Goal: Task Accomplishment & Management: Use online tool/utility

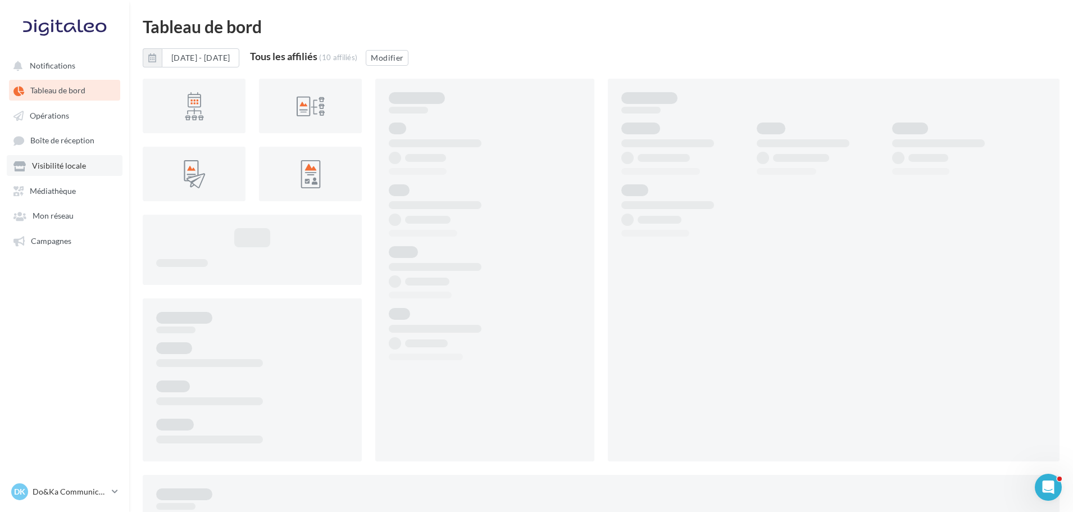
click at [68, 171] on link "Visibilité locale" at bounding box center [65, 165] width 116 height 20
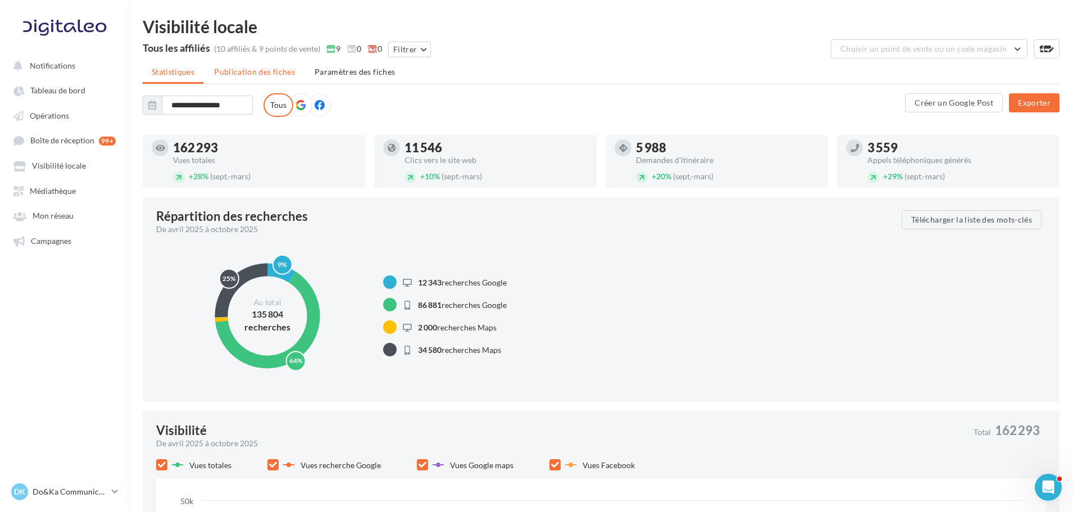
click at [223, 75] on span "Publication des fiches" at bounding box center [254, 72] width 81 height 10
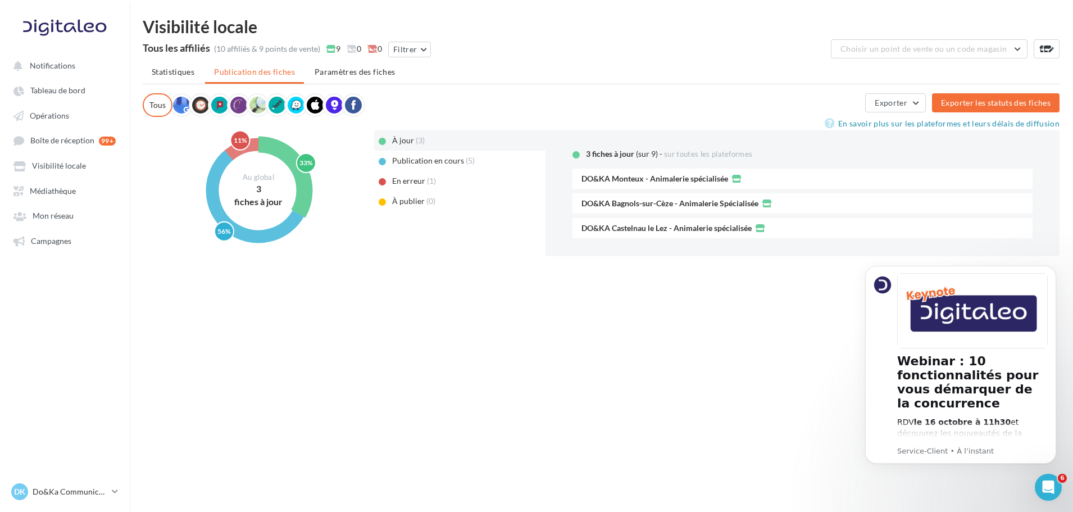
click at [413, 181] on span "En erreur" at bounding box center [408, 181] width 33 height 10
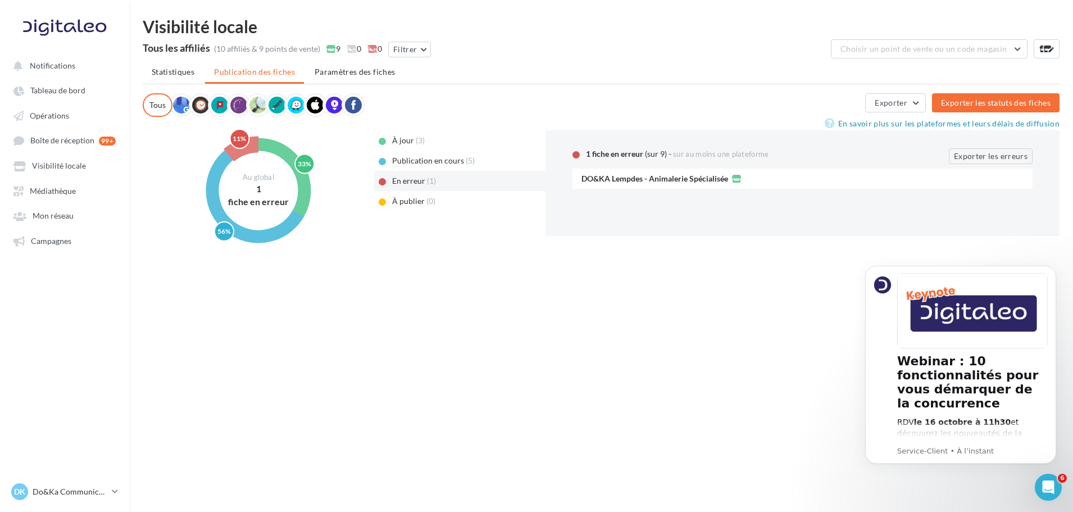
click at [432, 164] on span "Publication en cours" at bounding box center [428, 161] width 72 height 10
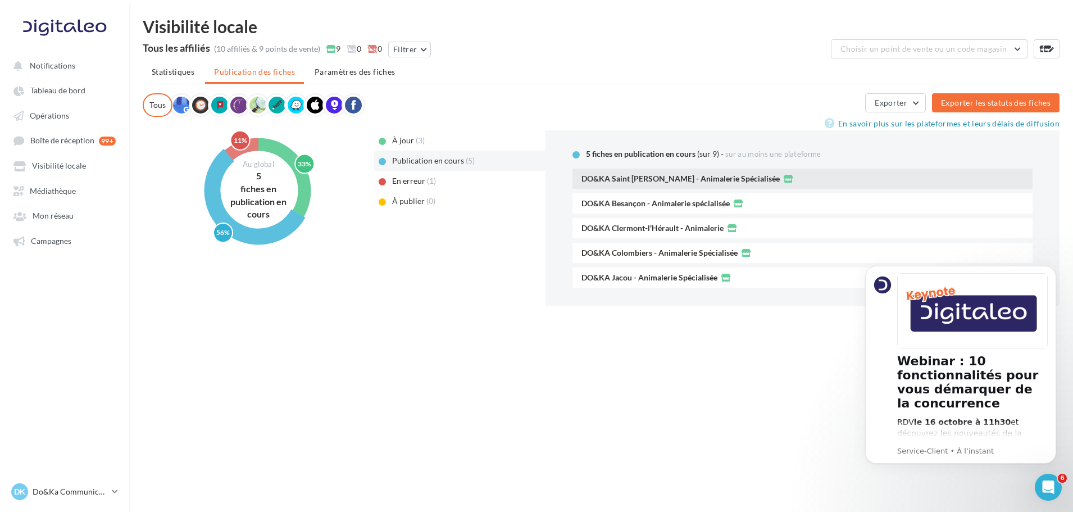
click at [686, 181] on span "DO&KA Saint [PERSON_NAME] - Animalerie Spécialisée" at bounding box center [680, 179] width 198 height 8
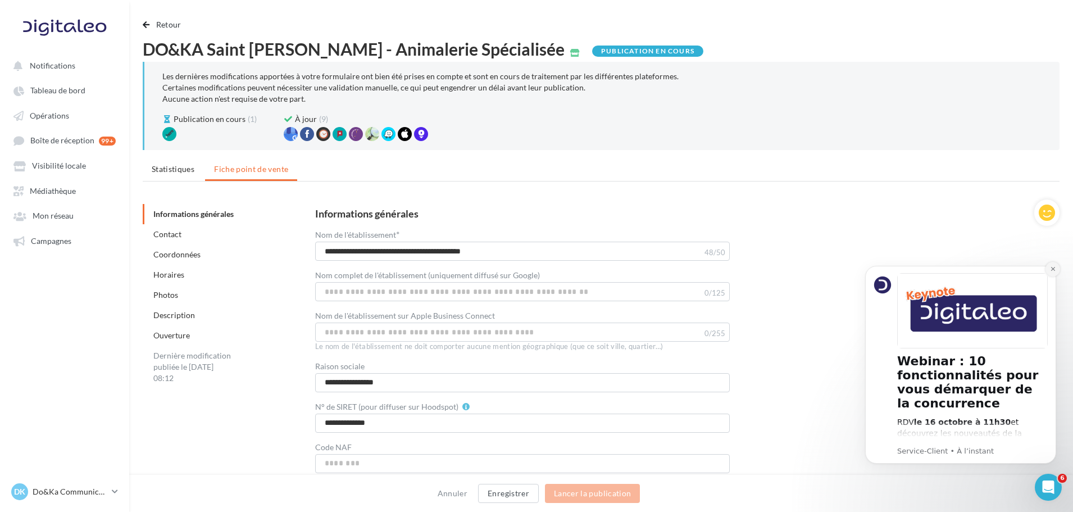
click at [1054, 266] on icon "Dismiss notification" at bounding box center [1053, 269] width 6 height 6
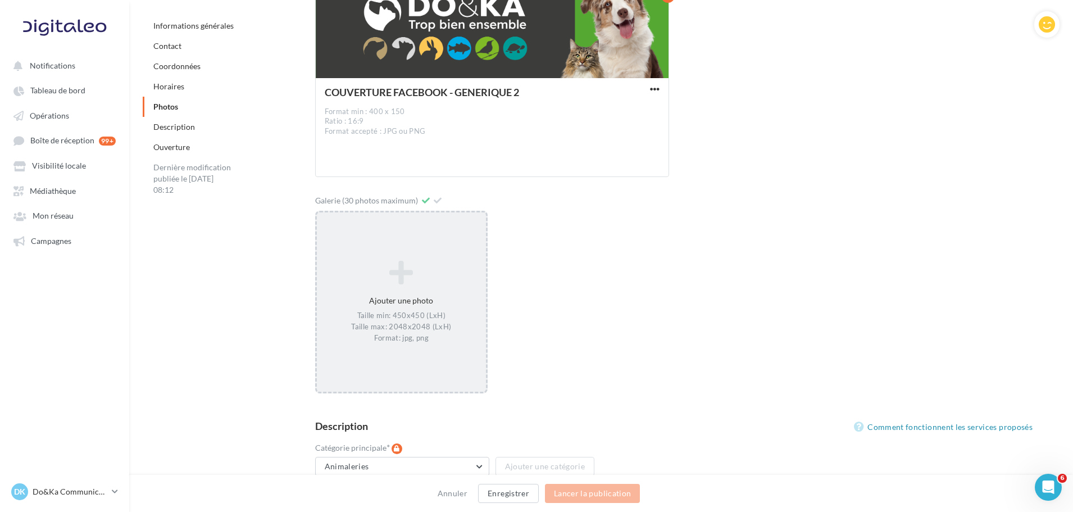
click at [419, 316] on div "Taille min: 450x450 (LxH) Taille max: 2048x2048 (LxH) Format: jpg, png" at bounding box center [401, 327] width 160 height 33
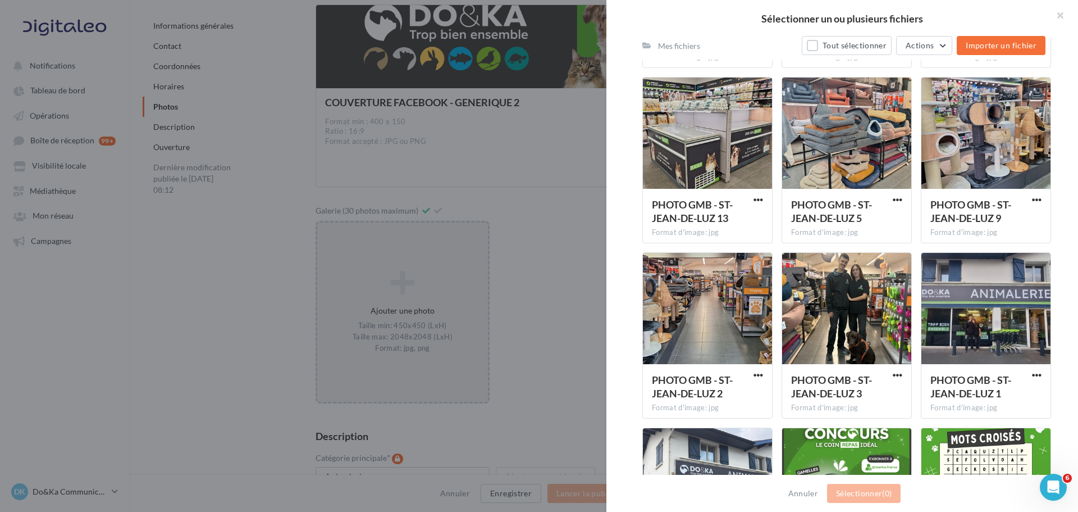
scroll to position [766, 0]
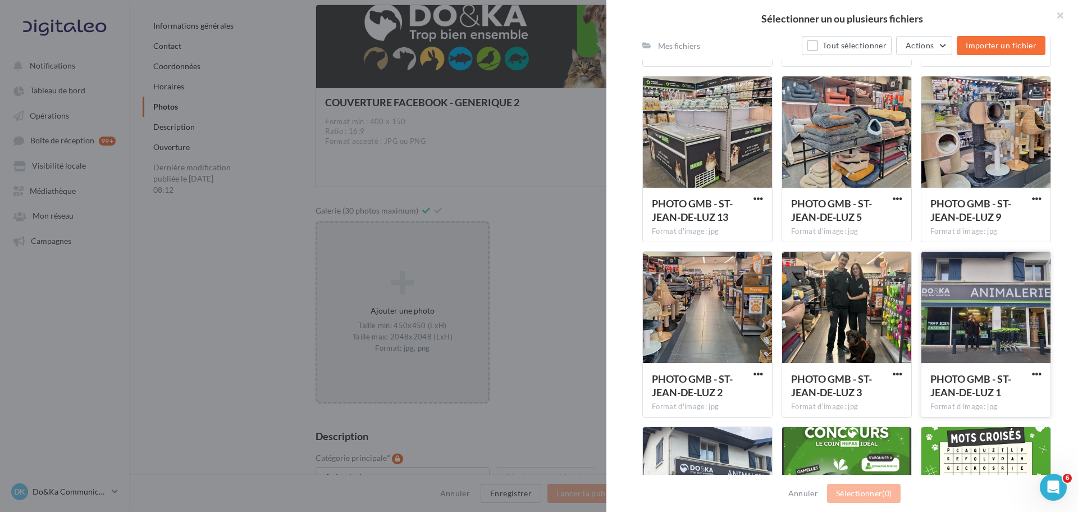
click at [977, 321] on div at bounding box center [986, 308] width 129 height 112
click at [728, 327] on div at bounding box center [707, 308] width 129 height 112
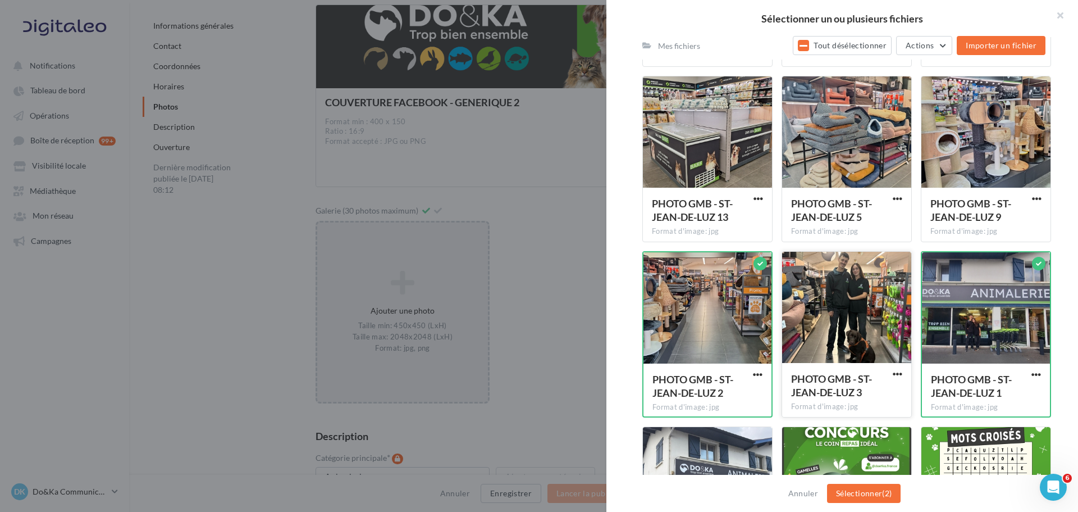
click at [823, 307] on div at bounding box center [846, 308] width 129 height 112
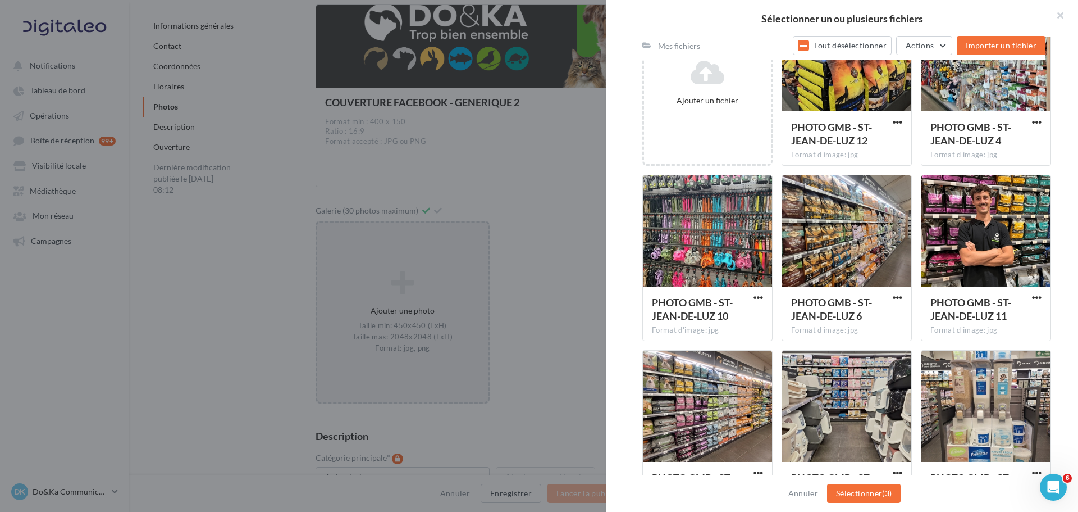
scroll to position [261, 0]
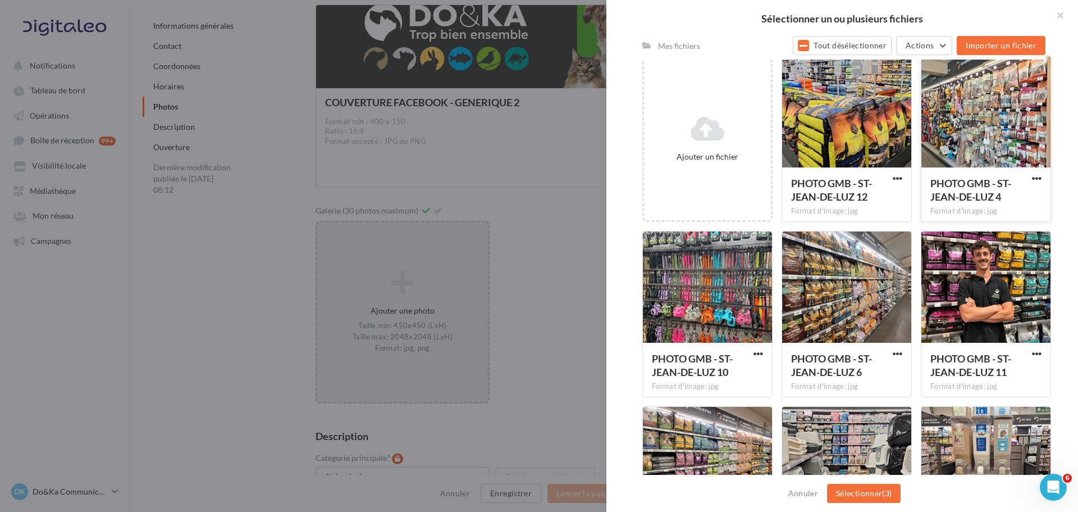
click at [996, 109] on div at bounding box center [986, 112] width 129 height 112
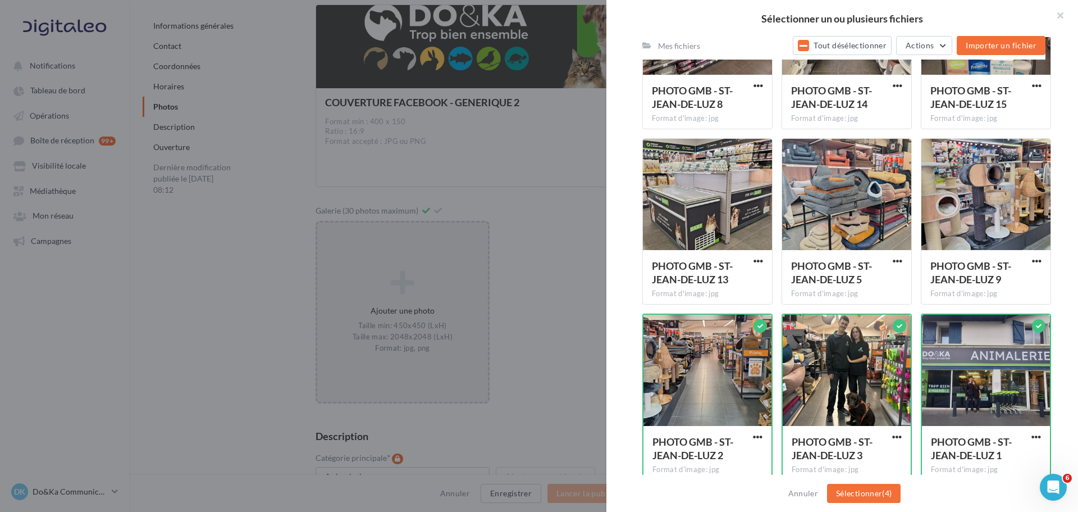
scroll to position [710, 0]
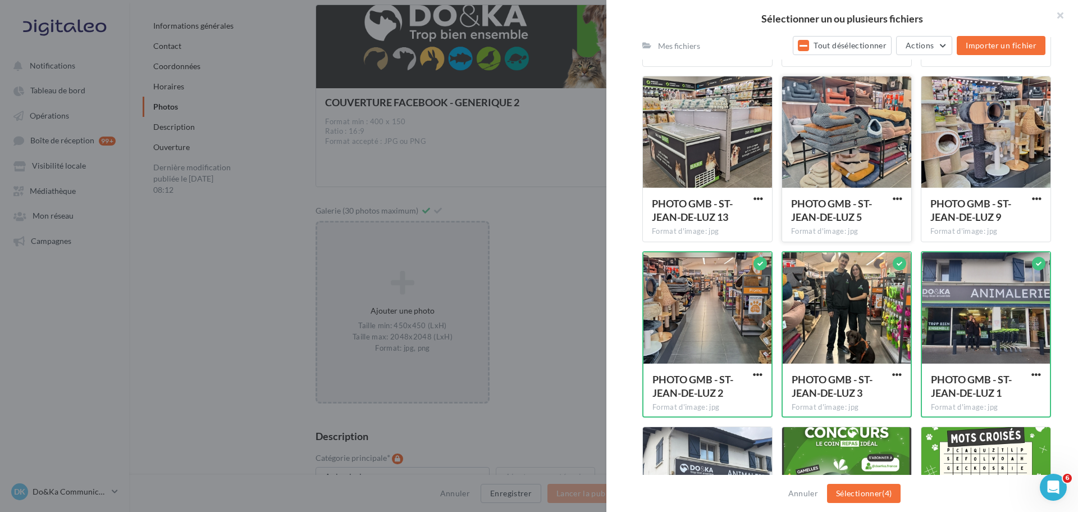
click at [825, 143] on div at bounding box center [846, 132] width 129 height 112
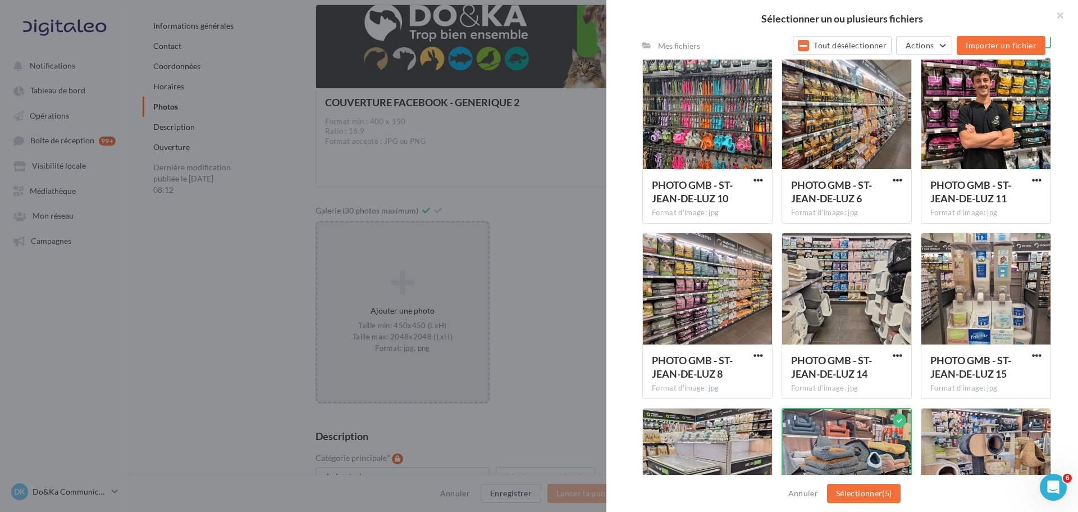
scroll to position [429, 0]
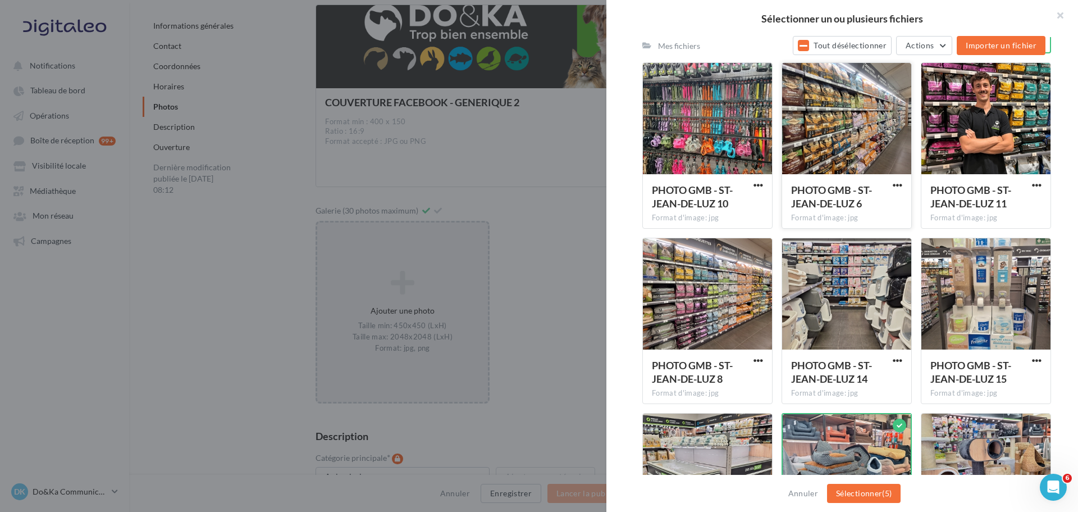
click at [852, 134] on div at bounding box center [846, 119] width 129 height 112
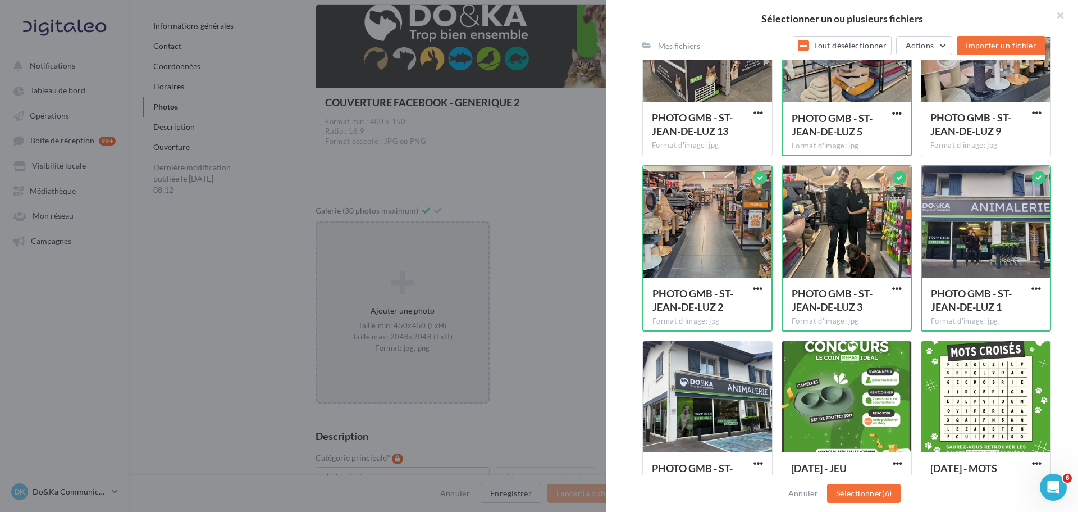
scroll to position [878, 0]
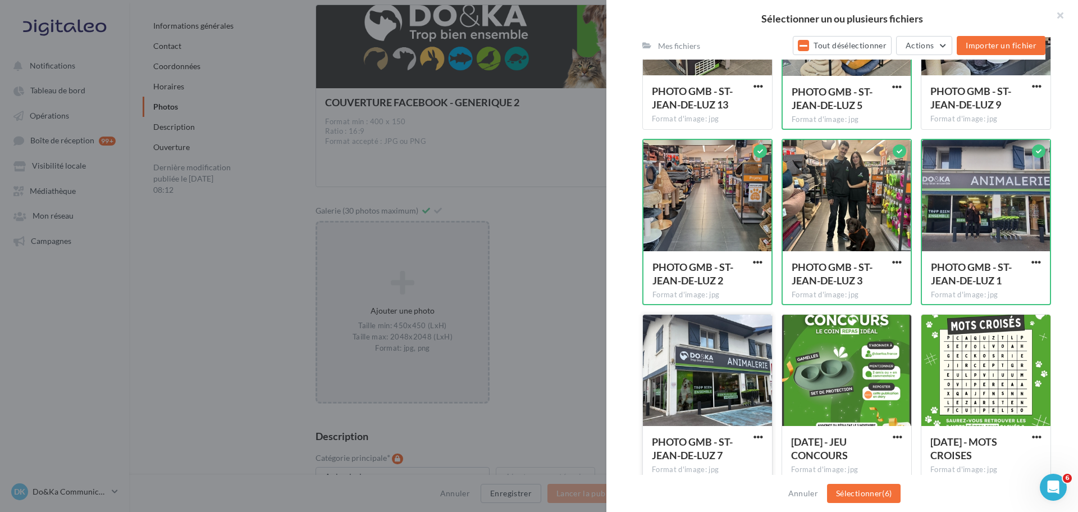
click at [722, 336] on div at bounding box center [707, 370] width 129 height 112
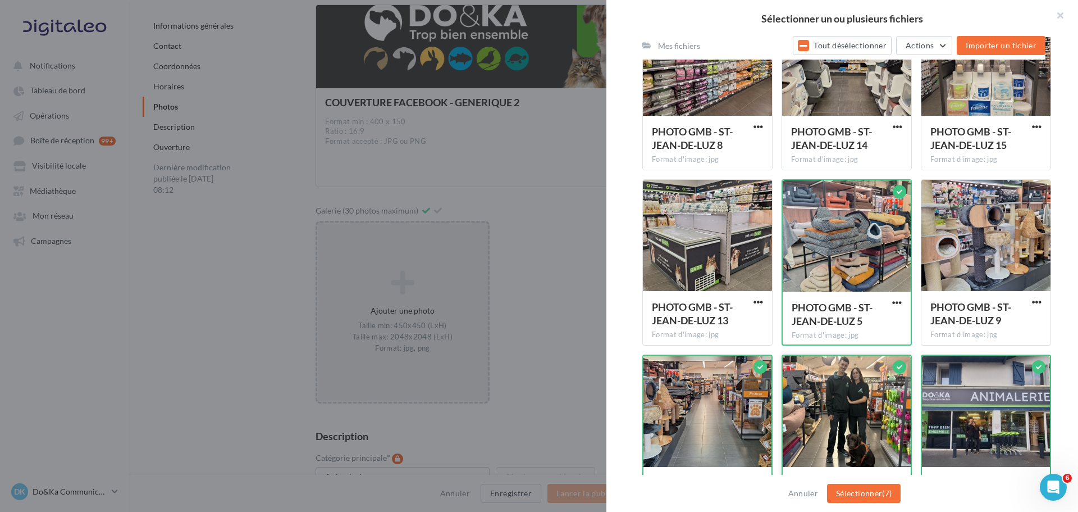
scroll to position [598, 0]
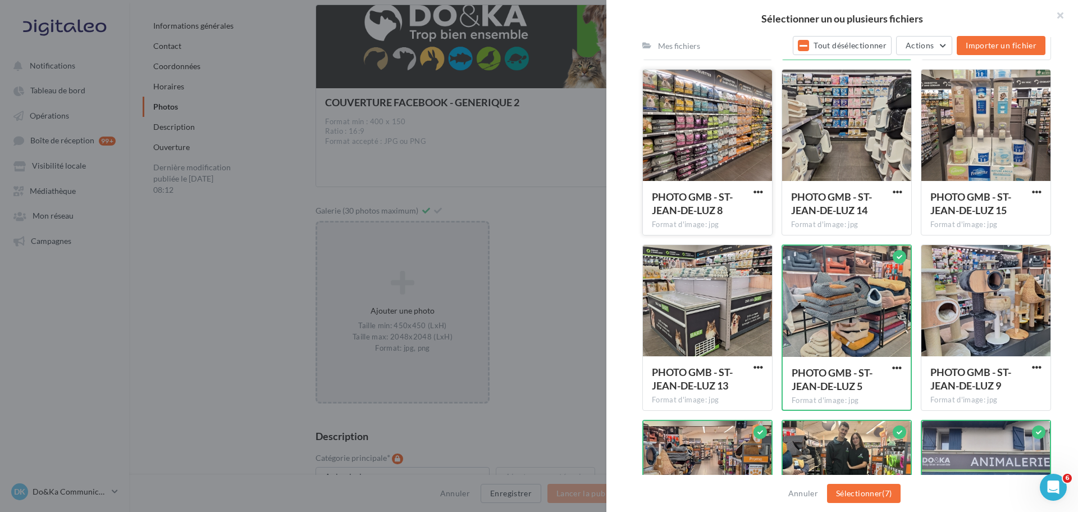
click at [718, 148] on div at bounding box center [707, 126] width 129 height 112
click at [955, 286] on div at bounding box center [986, 301] width 129 height 112
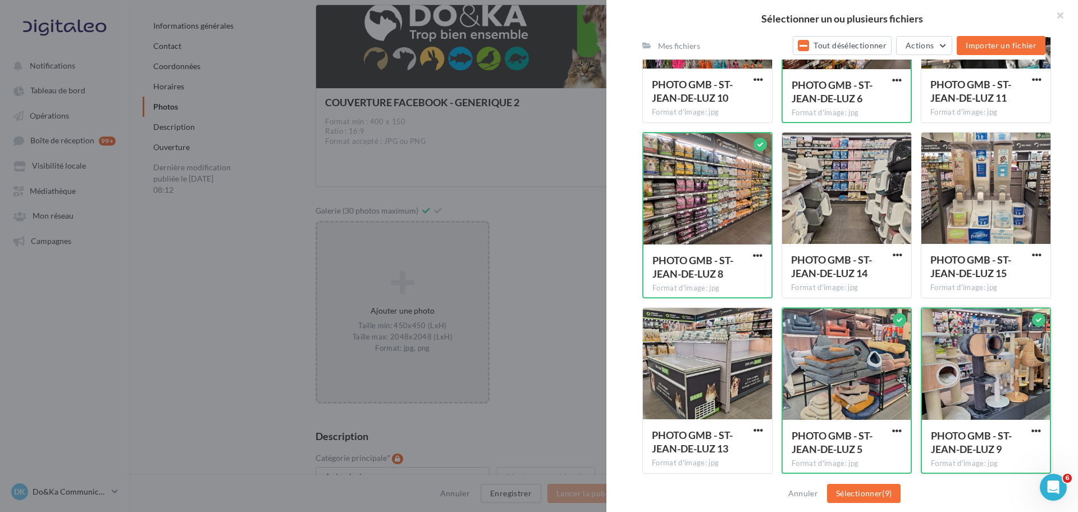
scroll to position [429, 0]
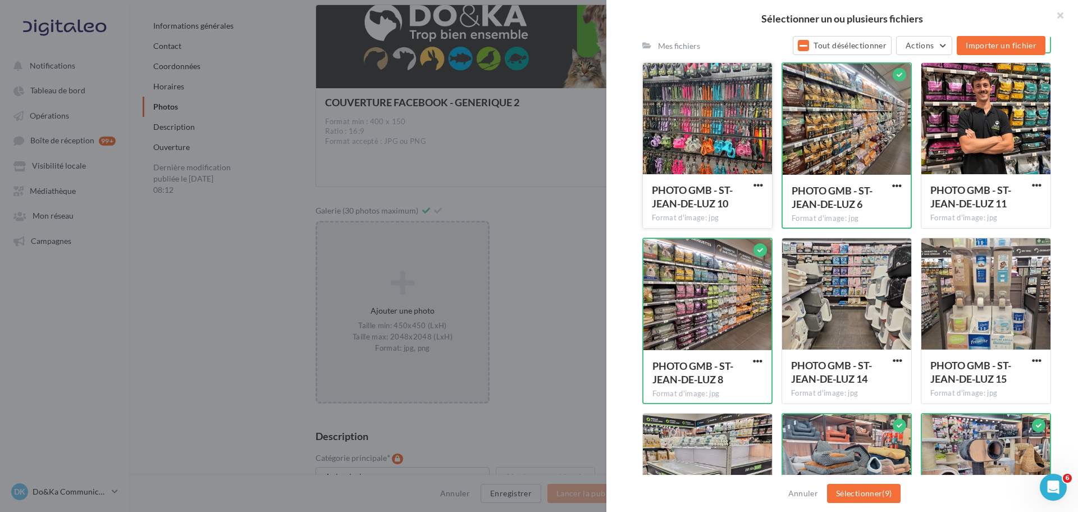
click at [737, 137] on div at bounding box center [707, 119] width 129 height 112
click at [1003, 144] on div at bounding box center [986, 119] width 129 height 112
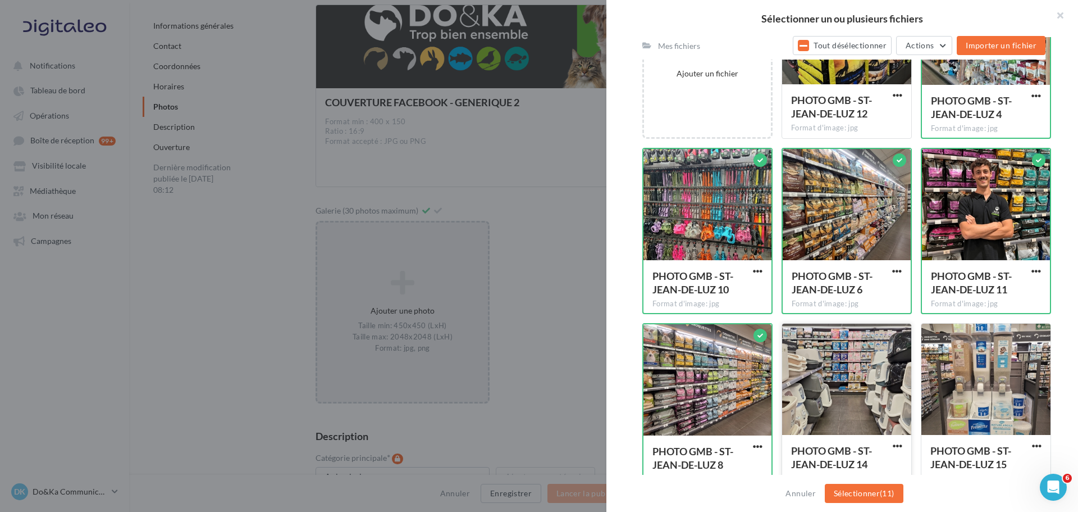
scroll to position [317, 0]
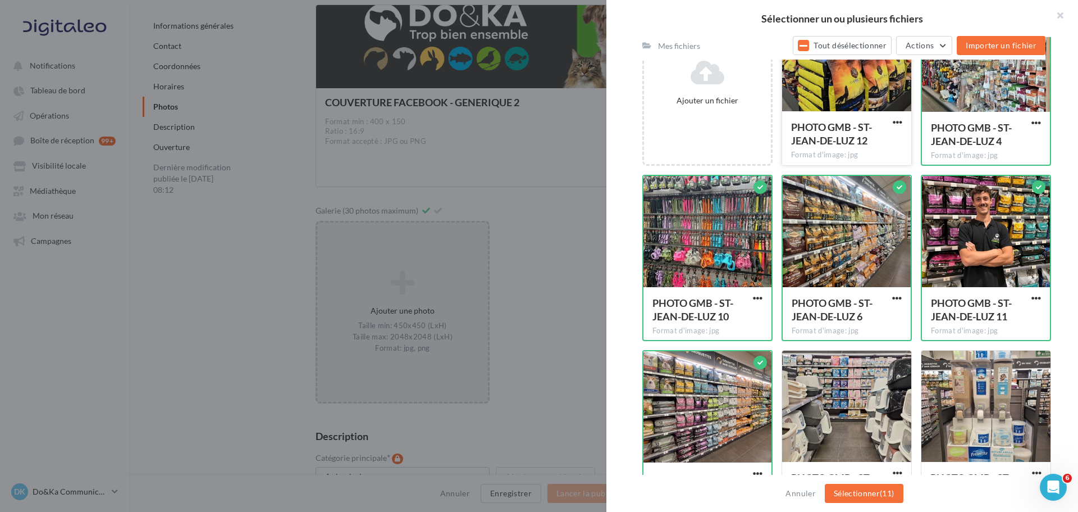
click at [864, 79] on div at bounding box center [846, 56] width 129 height 112
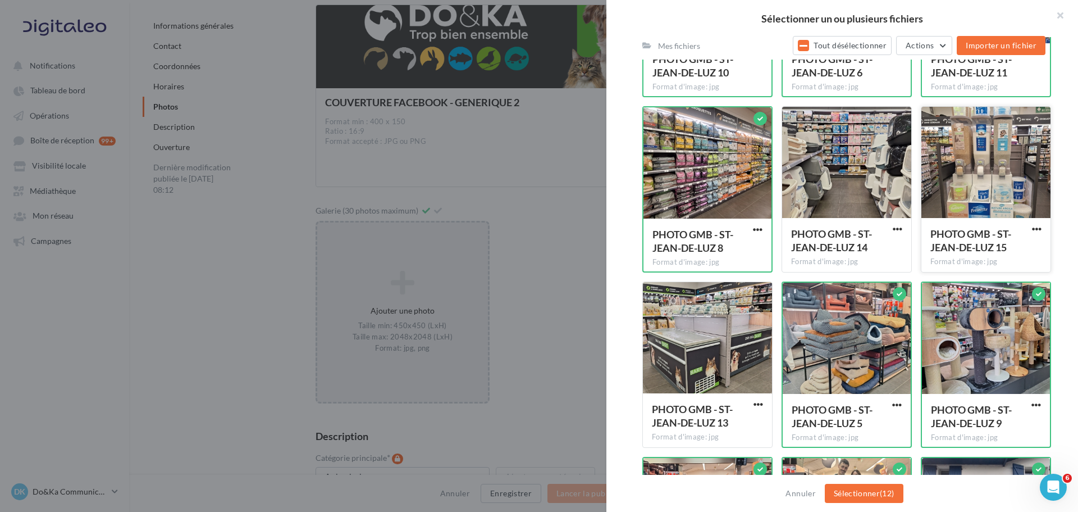
scroll to position [598, 0]
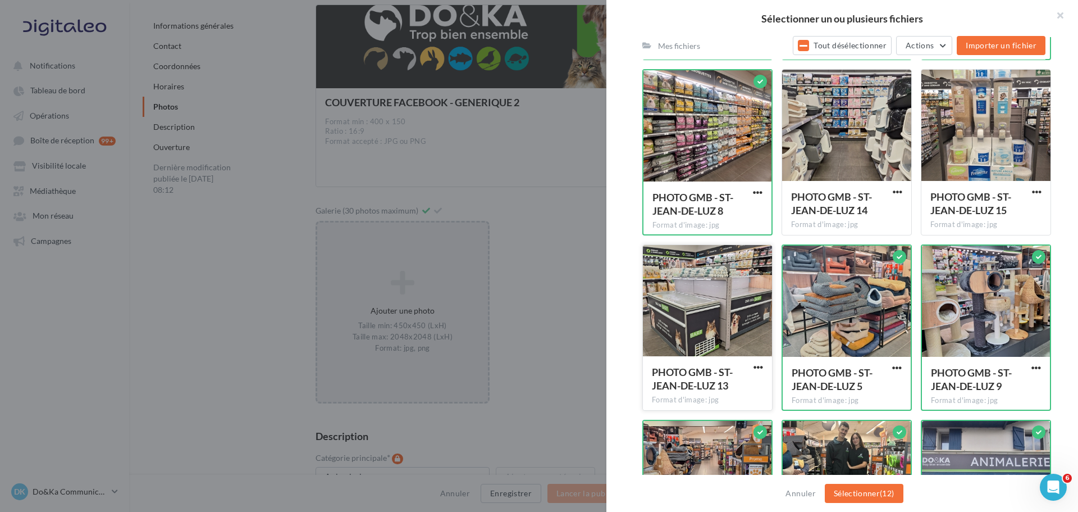
click at [722, 302] on div at bounding box center [707, 301] width 129 height 112
click at [831, 147] on div at bounding box center [846, 126] width 129 height 112
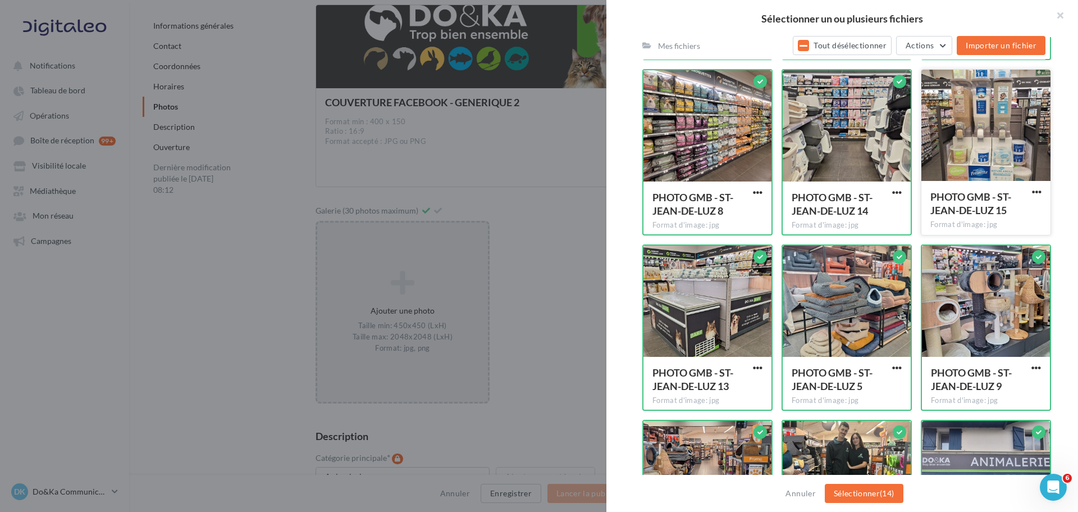
click at [955, 143] on div at bounding box center [986, 126] width 129 height 112
click at [873, 492] on button "Sélectionner (15)" at bounding box center [864, 493] width 79 height 19
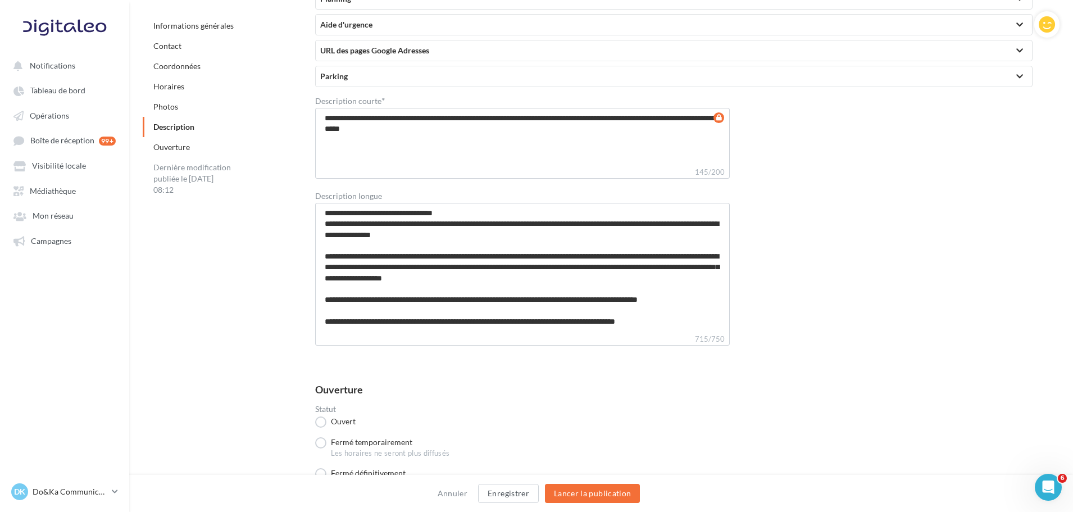
scroll to position [3233, 0]
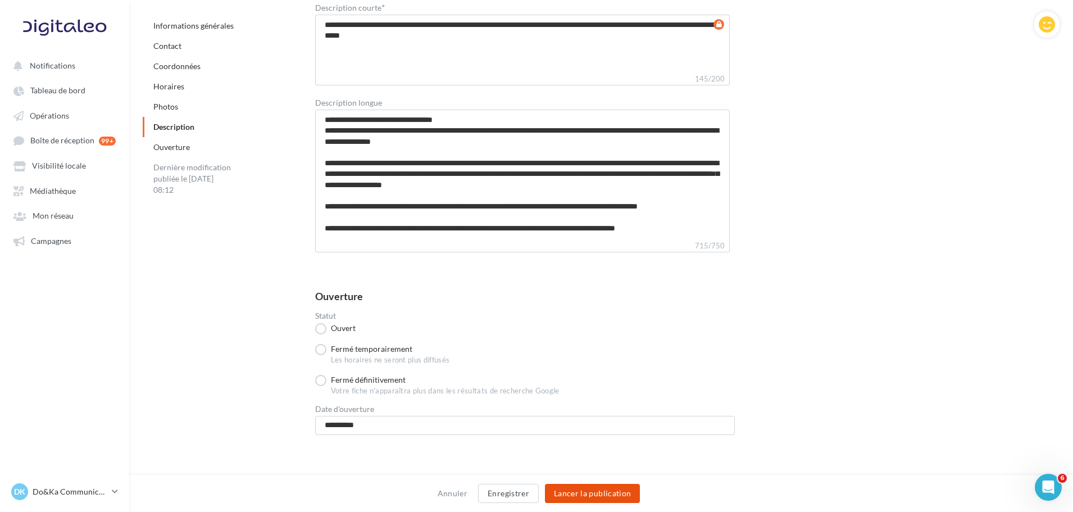
click at [599, 496] on button "Lancer la publication" at bounding box center [592, 493] width 95 height 19
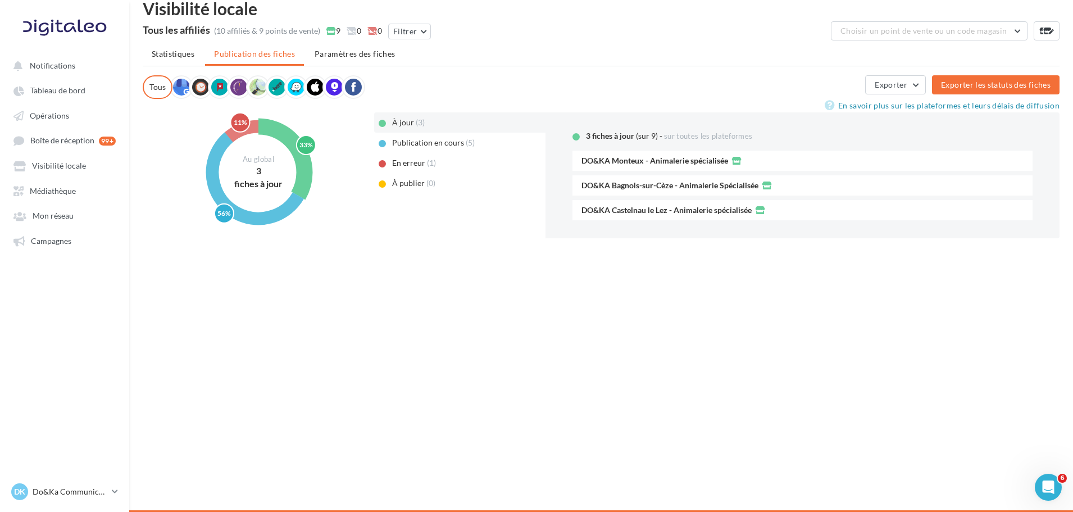
click at [437, 148] on div "Publication en cours (5)" at bounding box center [459, 143] width 171 height 20
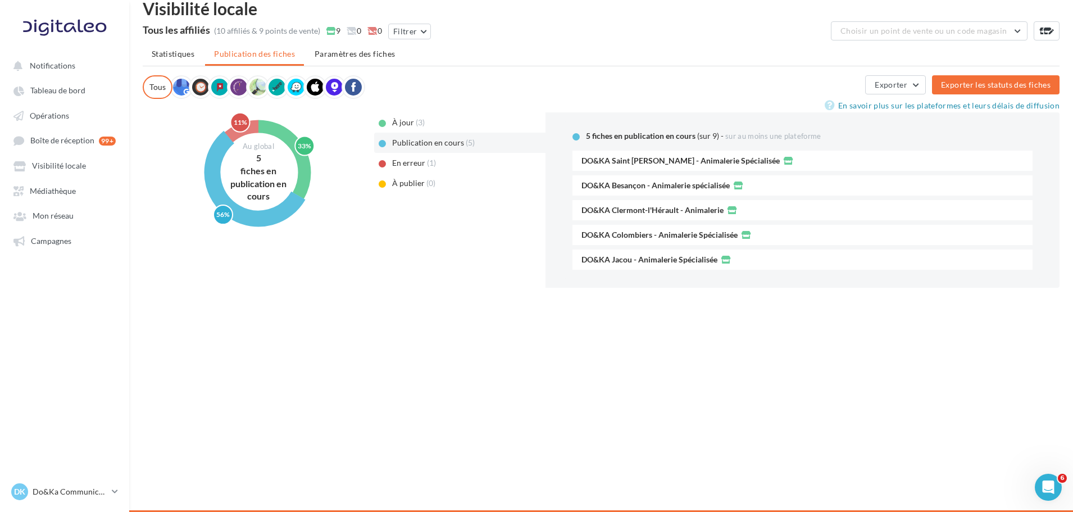
click at [417, 121] on div "(3)" at bounding box center [425, 122] width 19 height 11
